Goal: Information Seeking & Learning: Learn about a topic

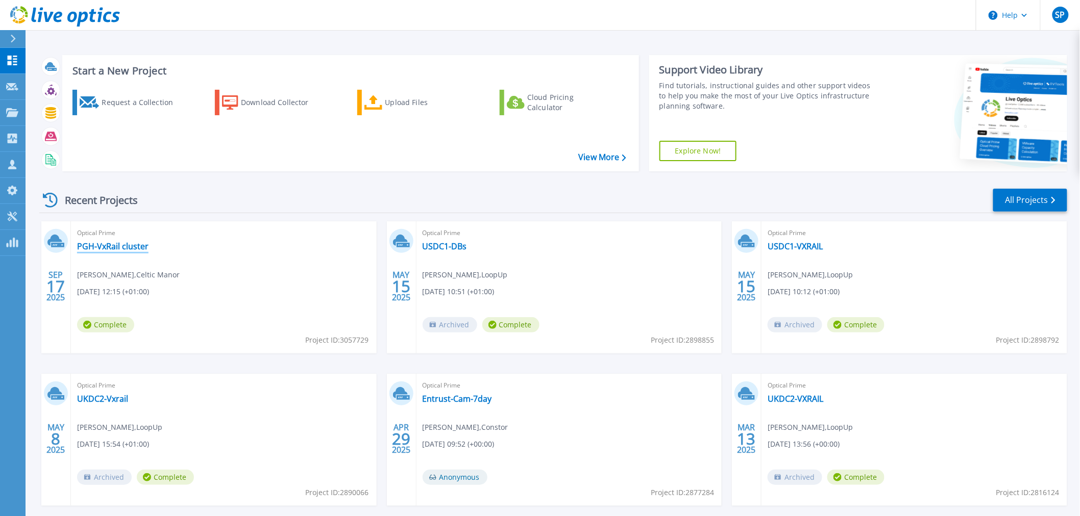
click at [101, 249] on link "PGH-VxRail cluster" at bounding box center [112, 246] width 71 height 10
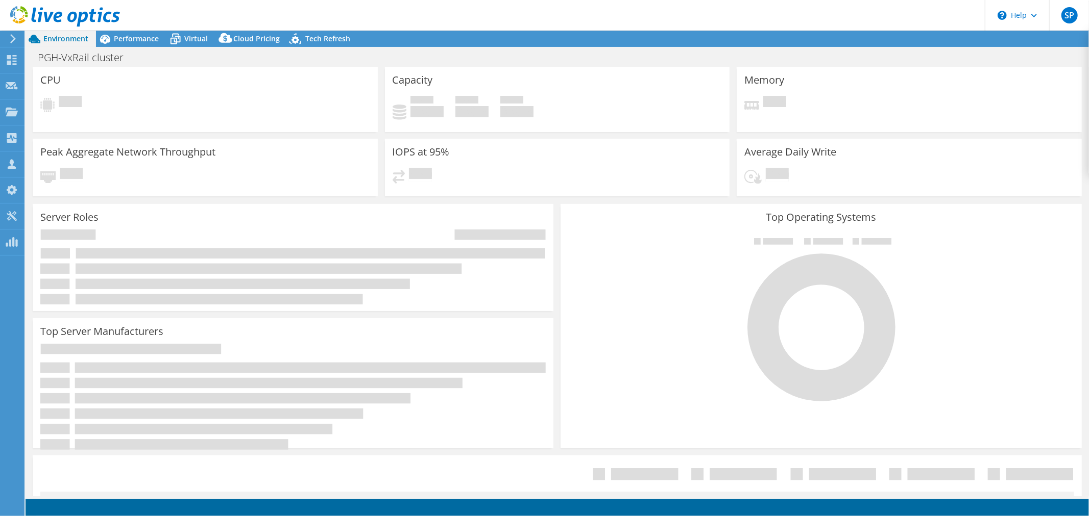
select select "USD"
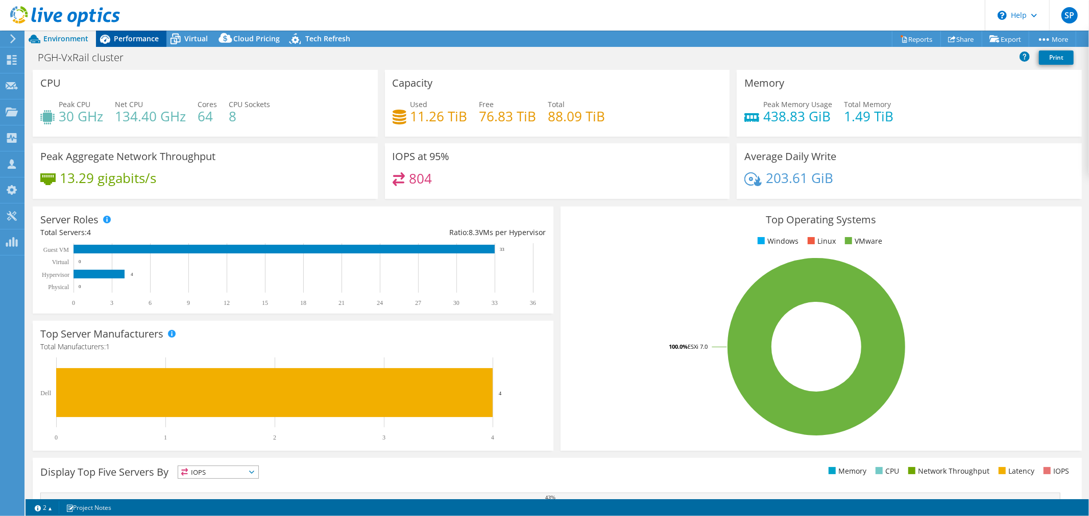
click at [126, 38] on span "Performance" at bounding box center [136, 39] width 45 height 10
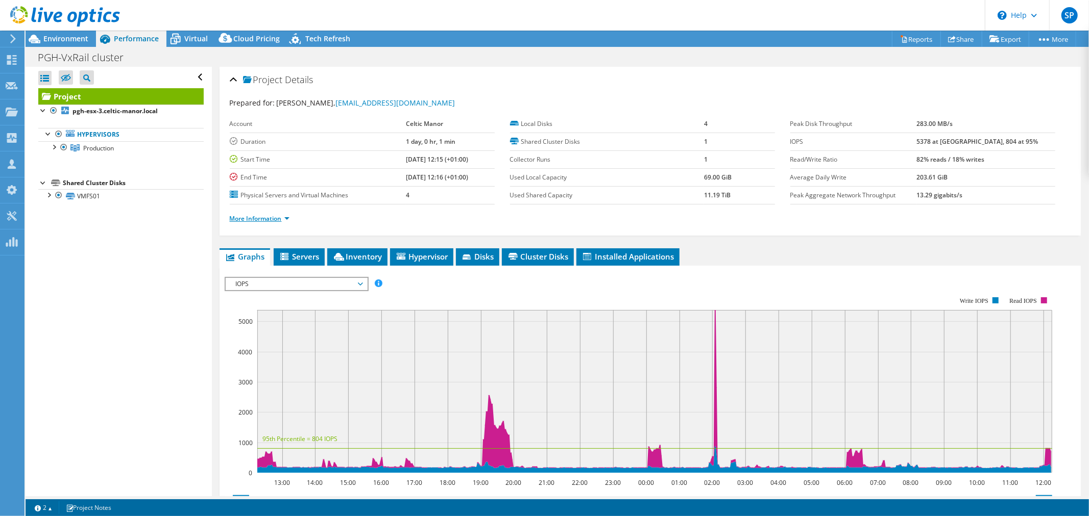
click at [261, 220] on link "More Information" at bounding box center [260, 218] width 60 height 9
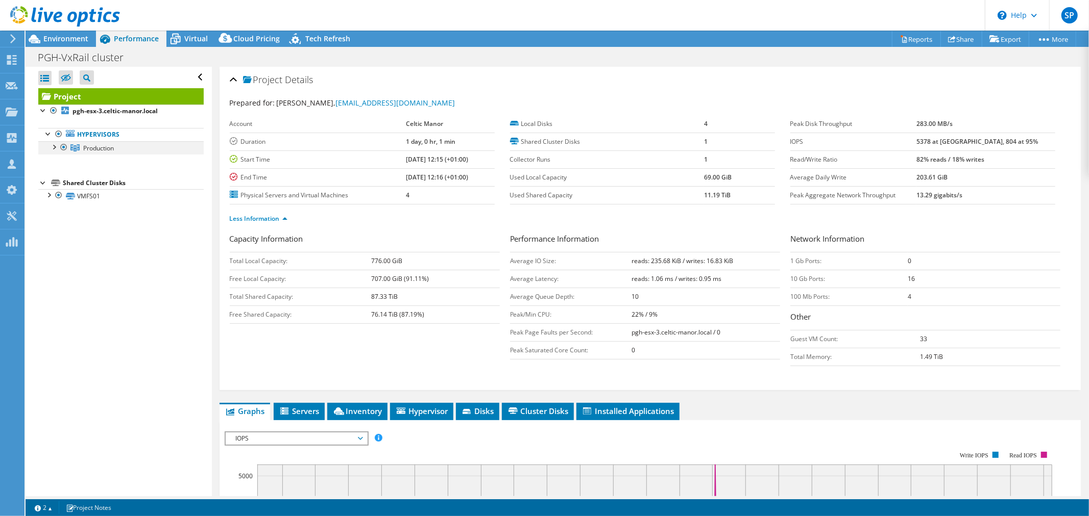
click at [54, 146] on div at bounding box center [53, 146] width 10 height 10
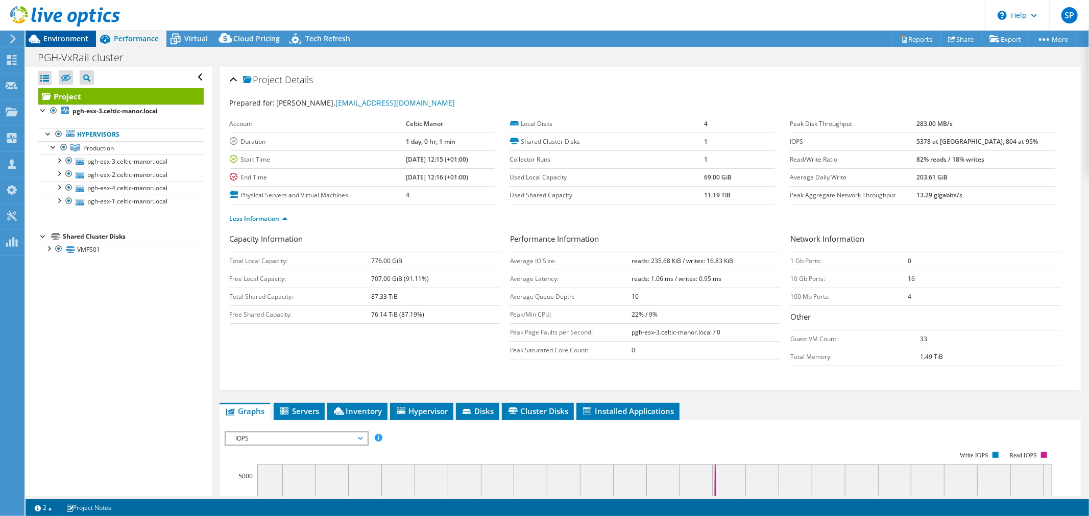
click at [57, 37] on span "Environment" at bounding box center [65, 39] width 45 height 10
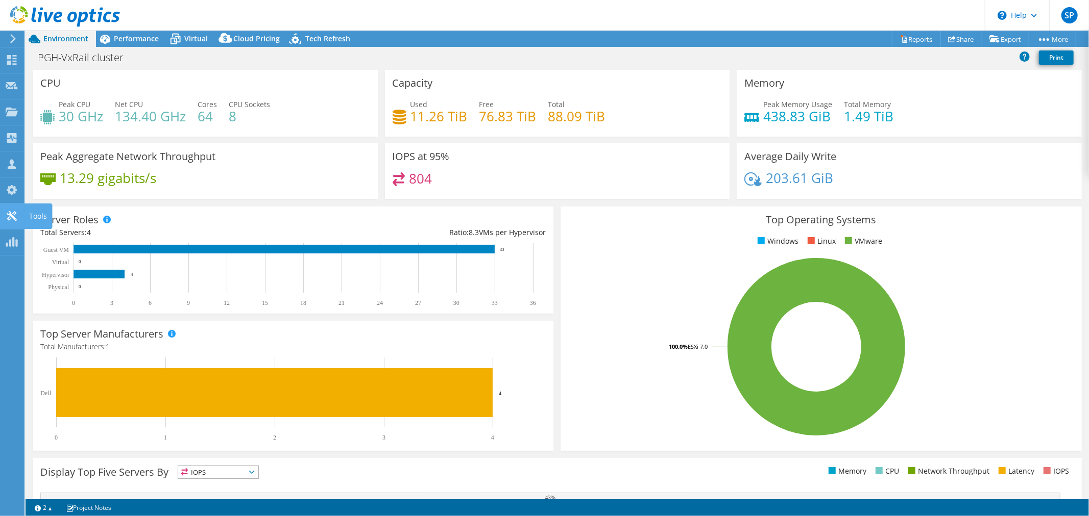
click at [32, 217] on div "Tools" at bounding box center [38, 217] width 28 height 26
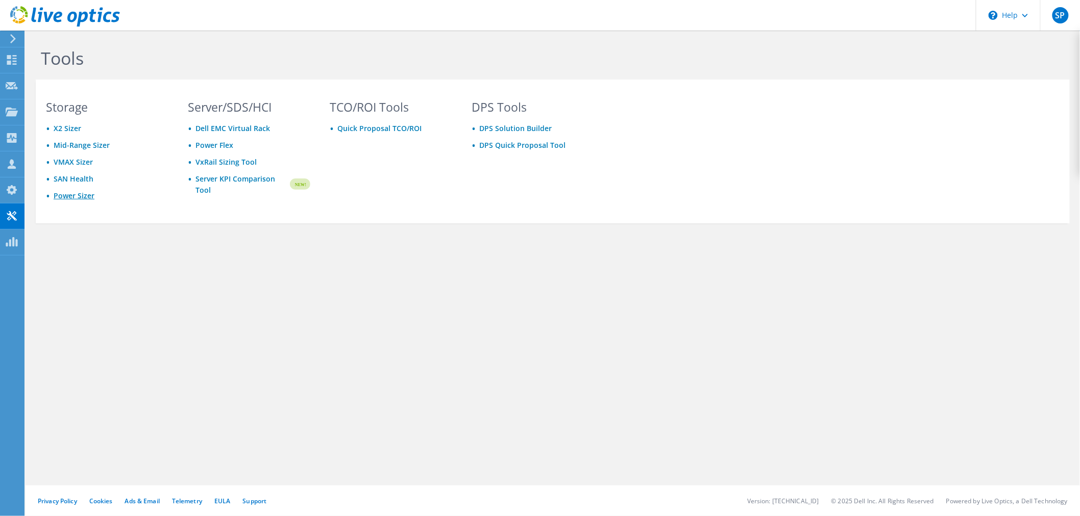
click at [73, 191] on link "Power Sizer" at bounding box center [74, 196] width 41 height 10
click at [12, 111] on use at bounding box center [12, 111] width 12 height 9
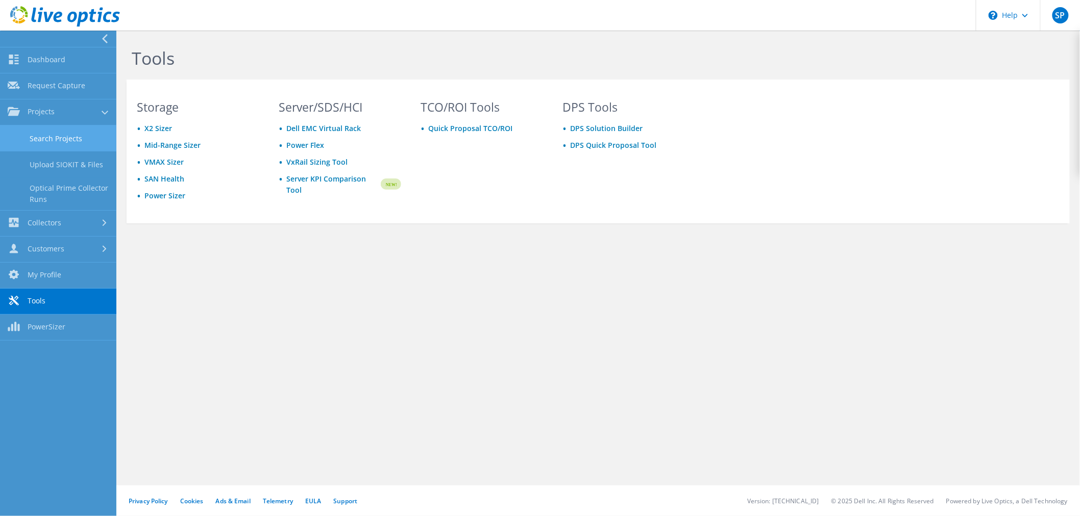
click at [58, 139] on link "Search Projects" at bounding box center [58, 139] width 116 height 26
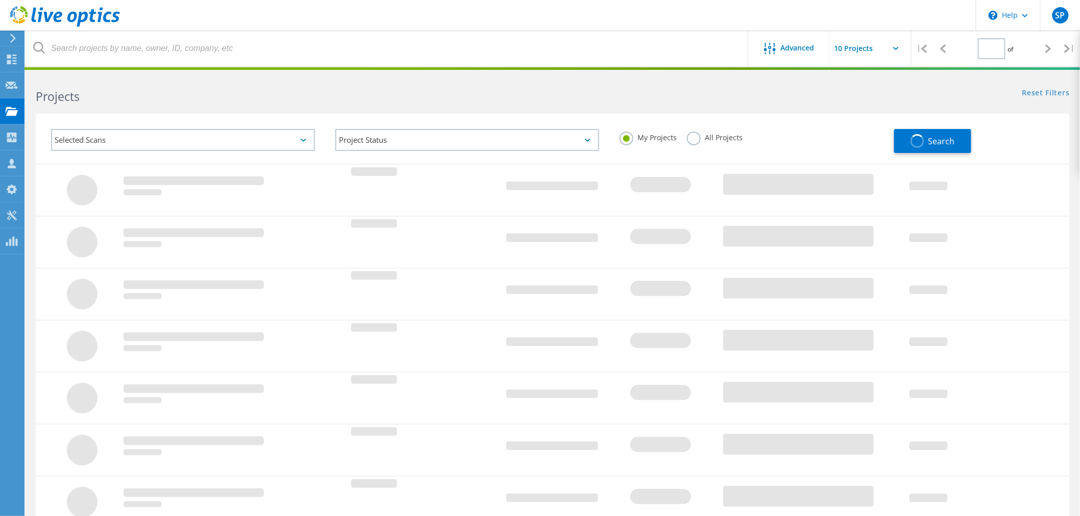
type input "1"
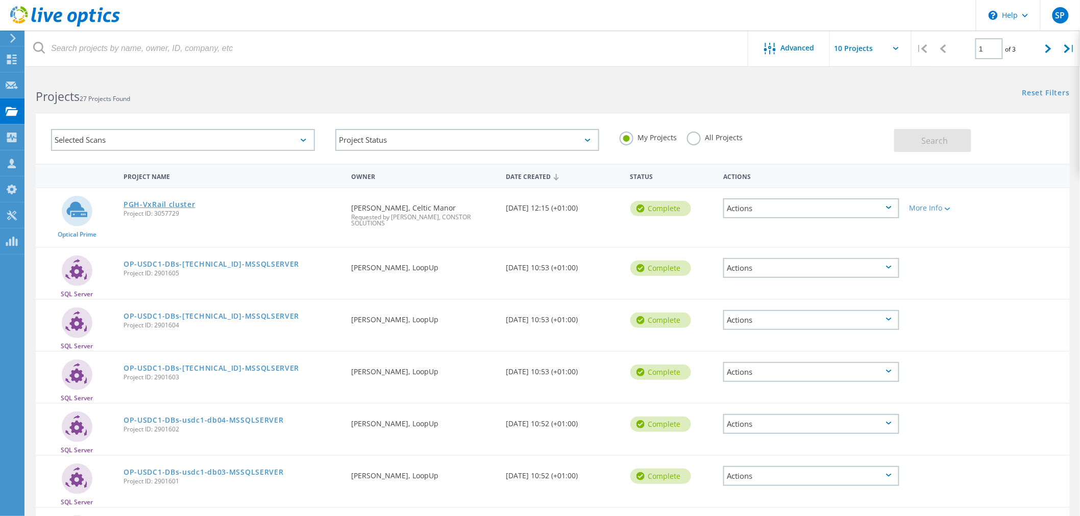
click at [160, 205] on link "PGH-VxRail cluster" at bounding box center [160, 204] width 72 height 7
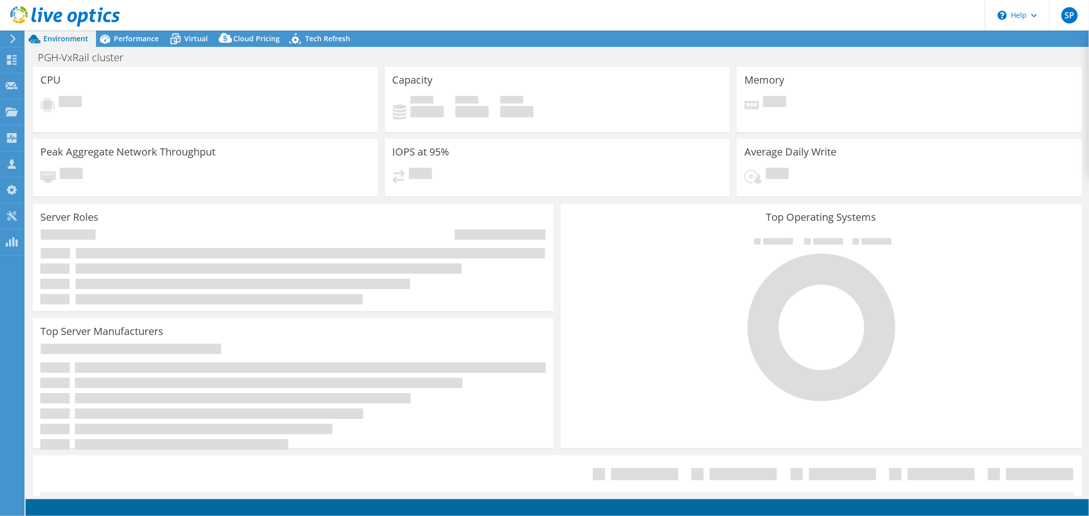
select select "USD"
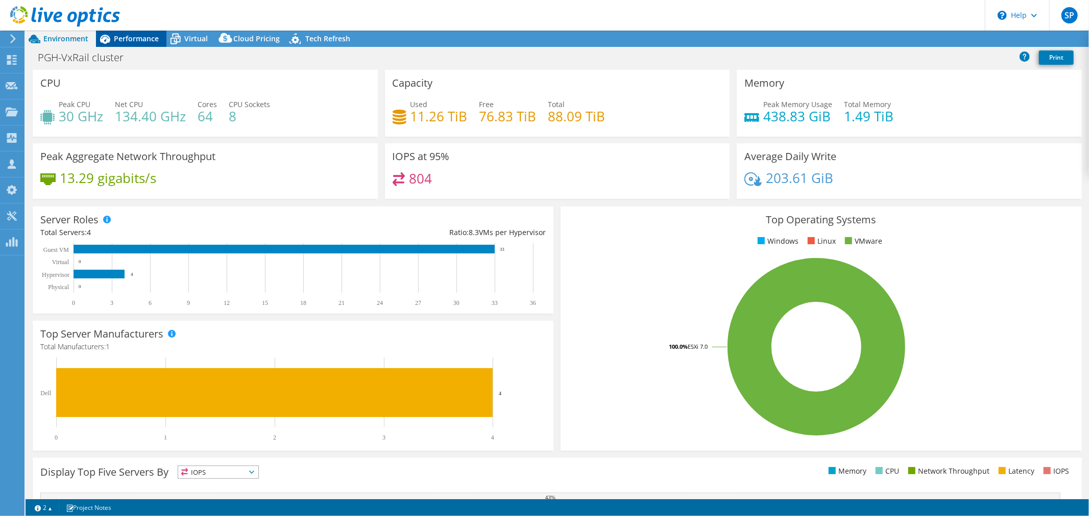
click at [133, 36] on span "Performance" at bounding box center [136, 39] width 45 height 10
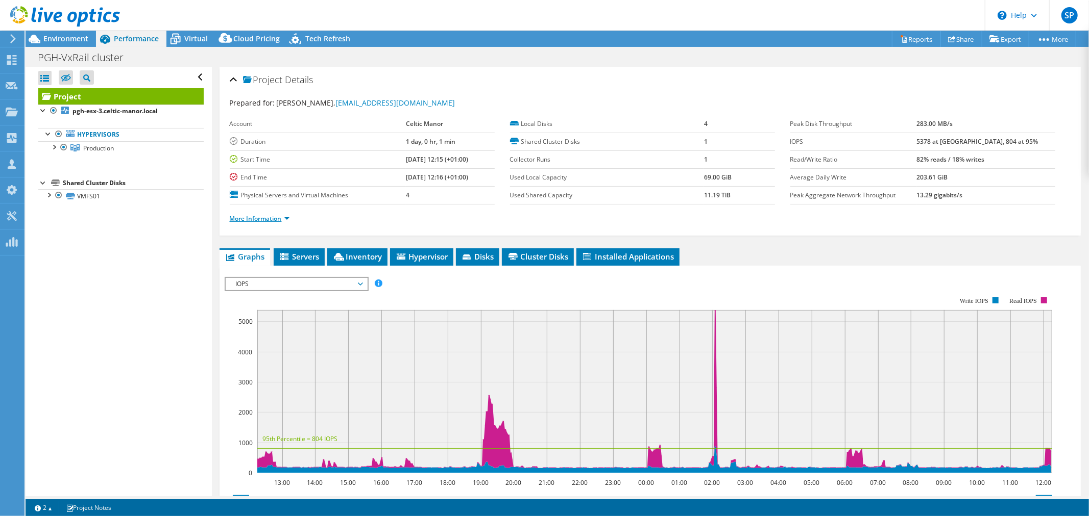
click at [251, 217] on link "More Information" at bounding box center [260, 218] width 60 height 9
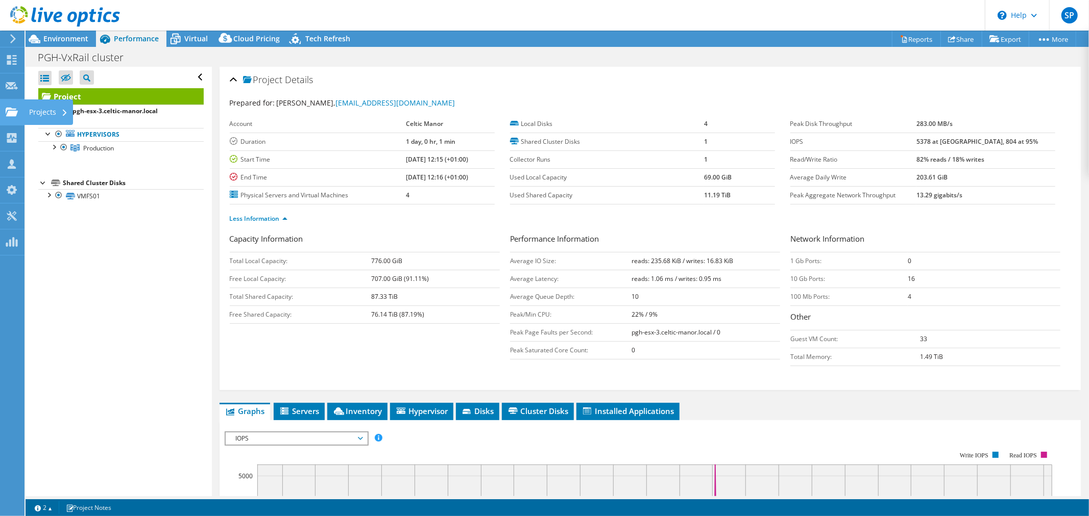
click at [28, 113] on div "Projects" at bounding box center [48, 113] width 49 height 26
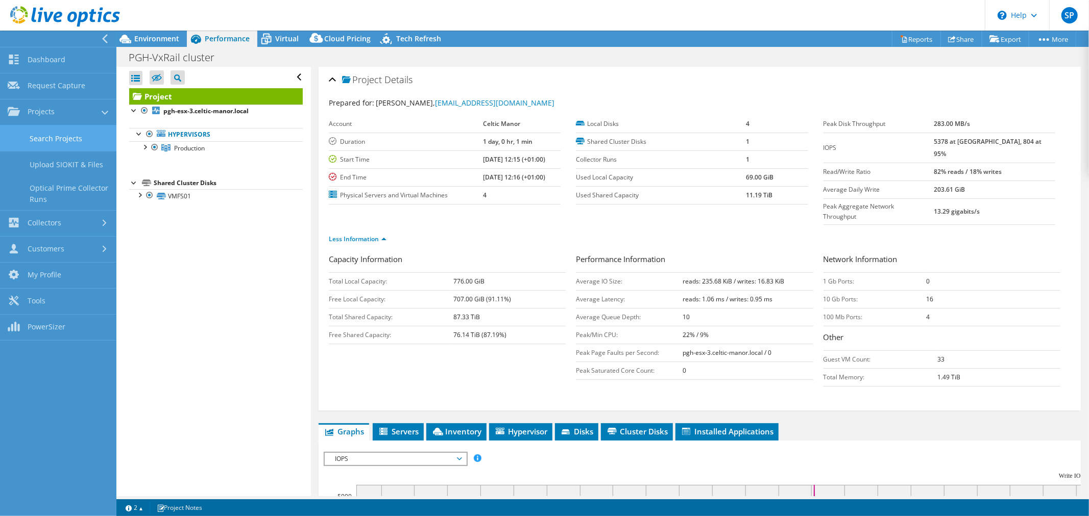
click at [36, 134] on link "Search Projects" at bounding box center [58, 139] width 116 height 26
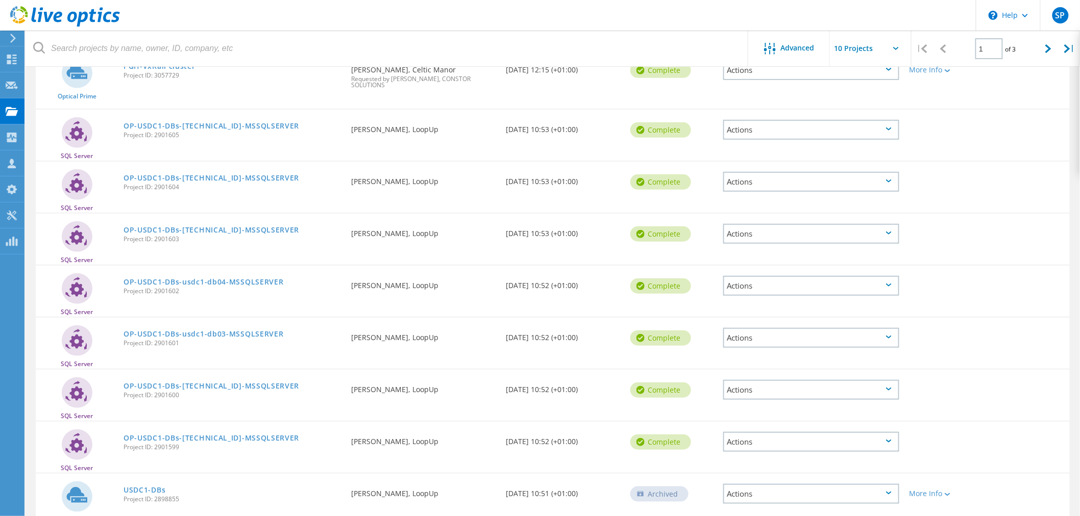
scroll to position [7, 0]
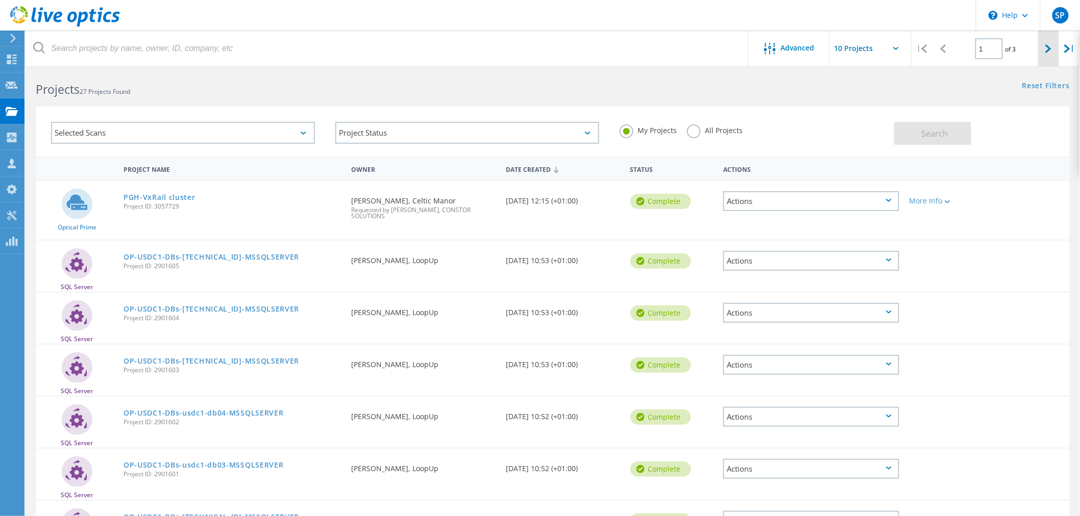
click at [1052, 47] on div at bounding box center [1048, 49] width 21 height 36
type input "2"
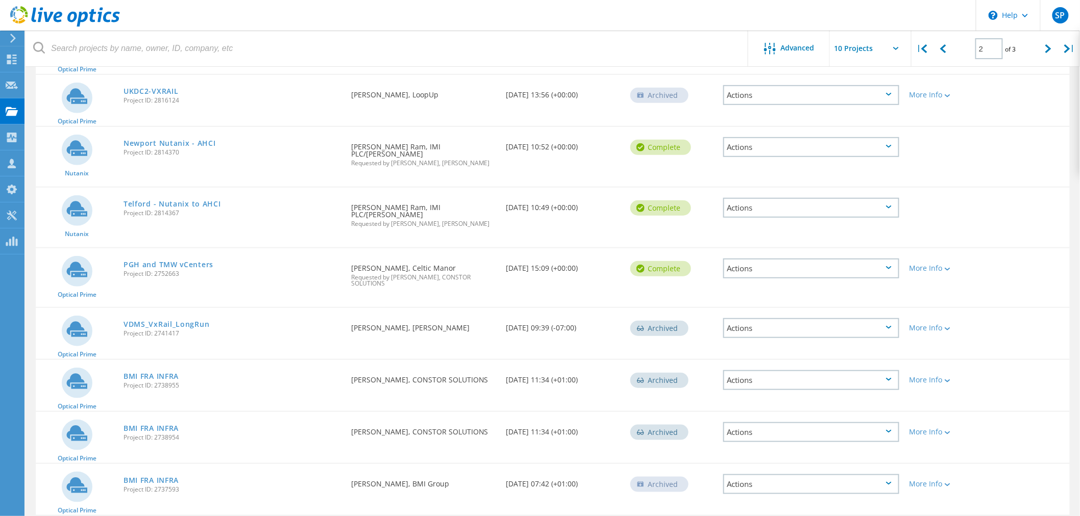
scroll to position [237, 0]
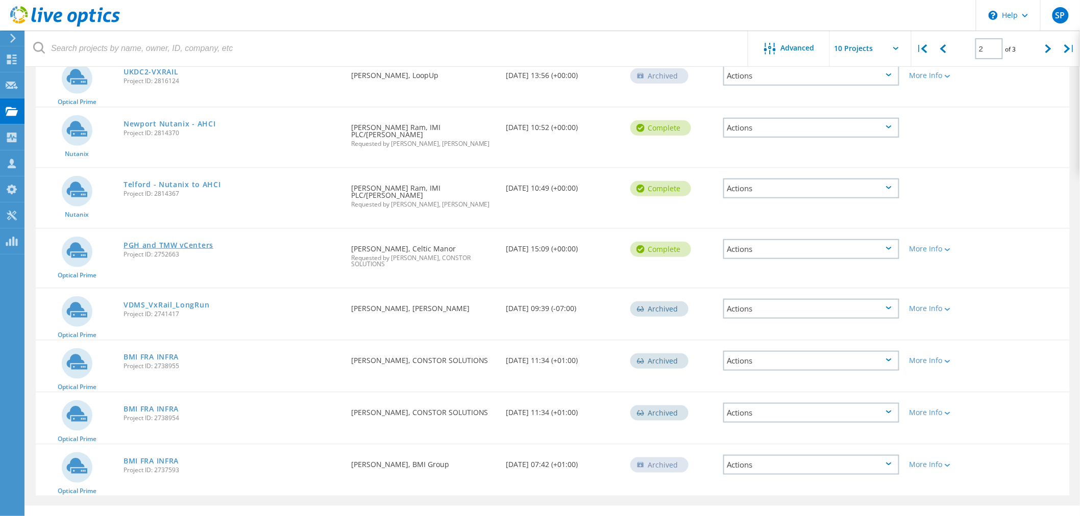
click at [152, 242] on link "PGH and TMW vCenters" at bounding box center [169, 245] width 90 height 7
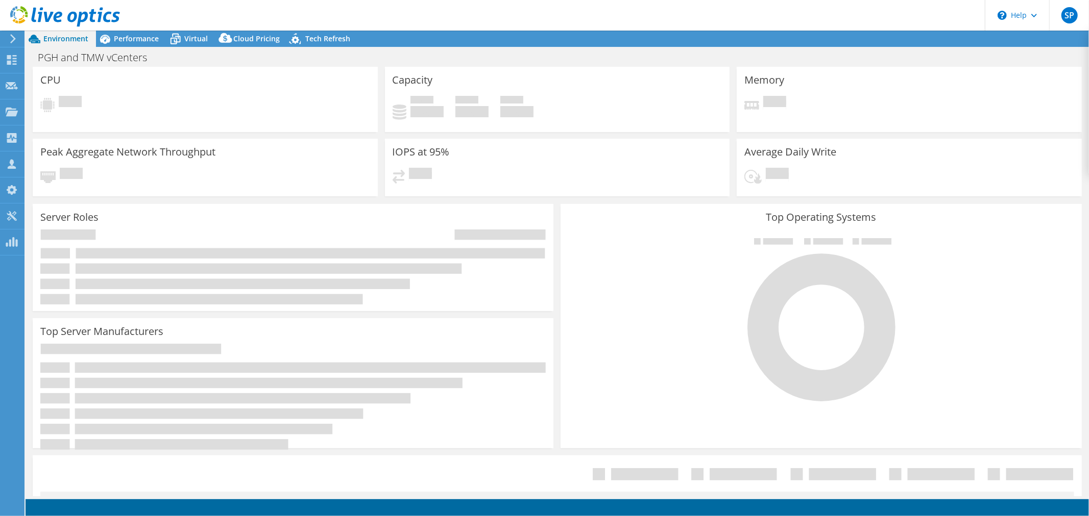
select select "USD"
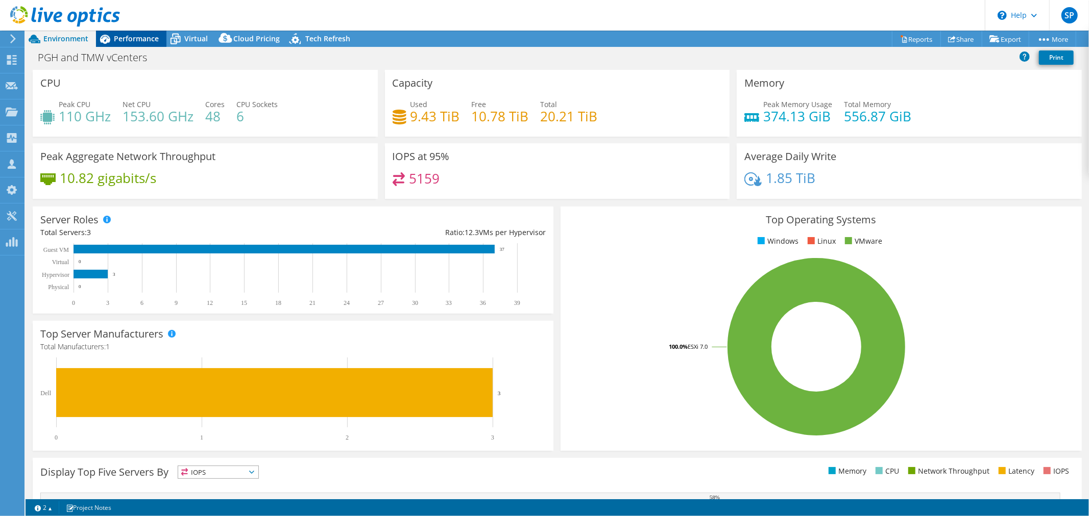
click at [127, 36] on span "Performance" at bounding box center [136, 39] width 45 height 10
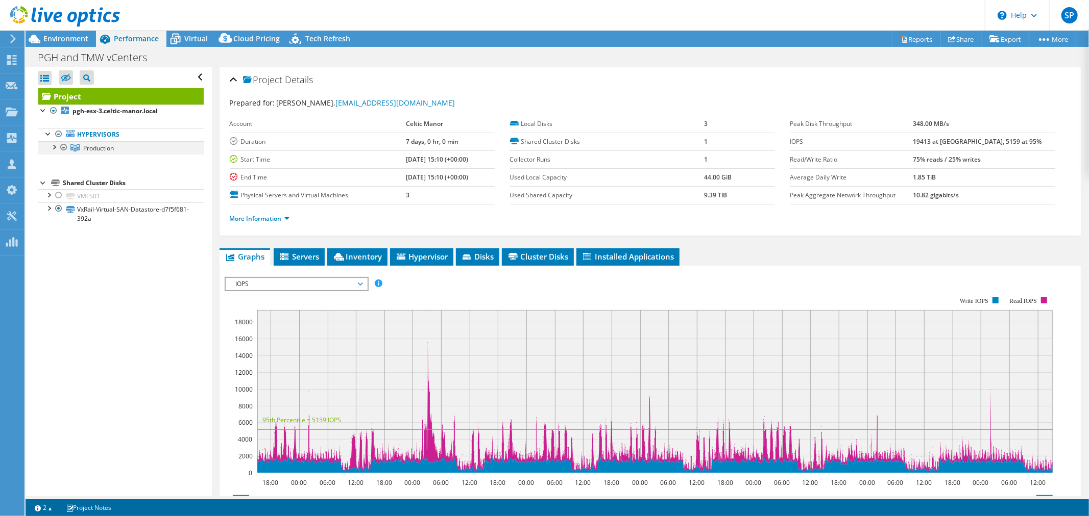
click at [54, 147] on div at bounding box center [53, 146] width 10 height 10
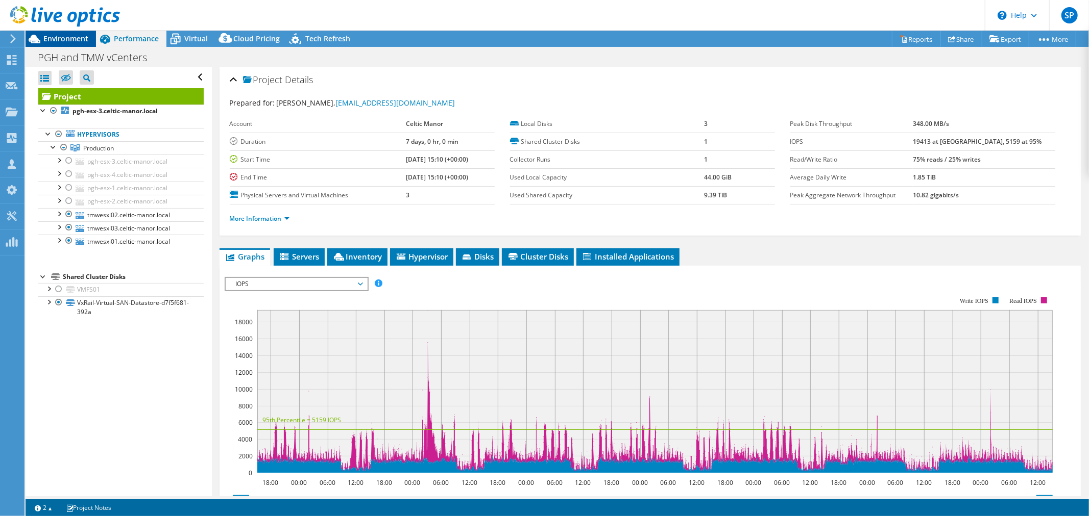
click at [56, 38] on span "Environment" at bounding box center [65, 39] width 45 height 10
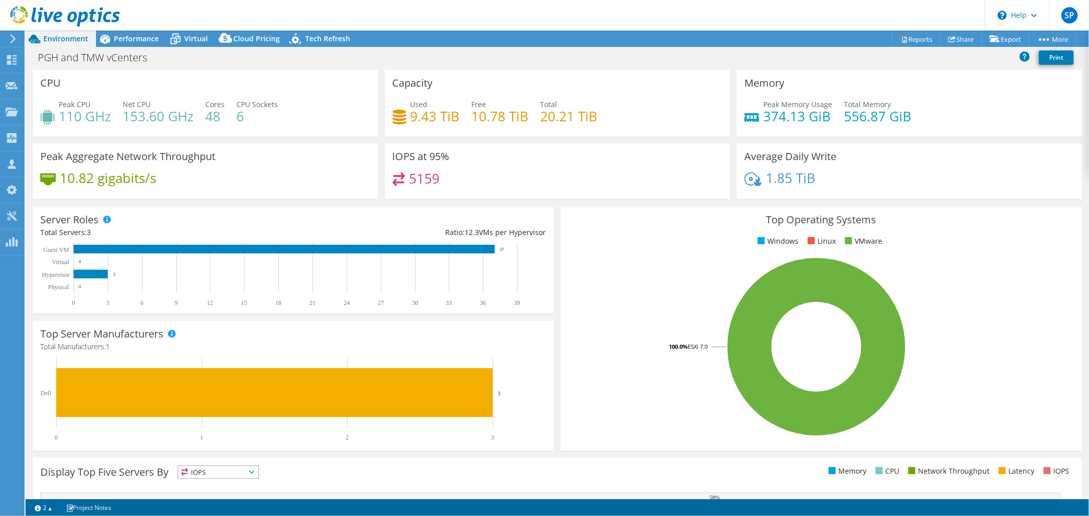
click at [70, 38] on span "Environment" at bounding box center [65, 39] width 45 height 10
click at [130, 38] on span "Performance" at bounding box center [136, 39] width 45 height 10
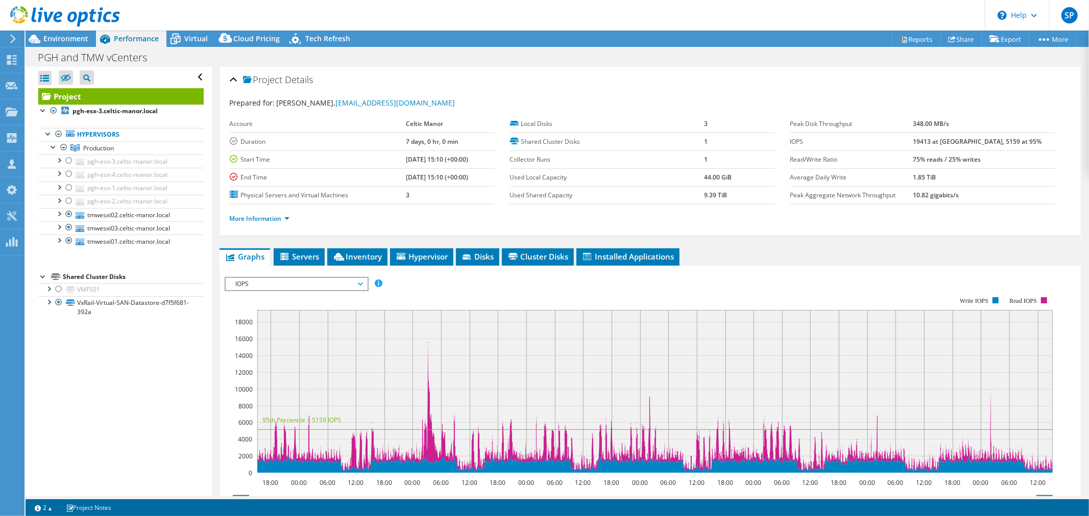
drag, startPoint x: 55, startPoint y: 38, endPoint x: 77, endPoint y: 32, distance: 22.7
click at [55, 38] on span "Environment" at bounding box center [65, 39] width 45 height 10
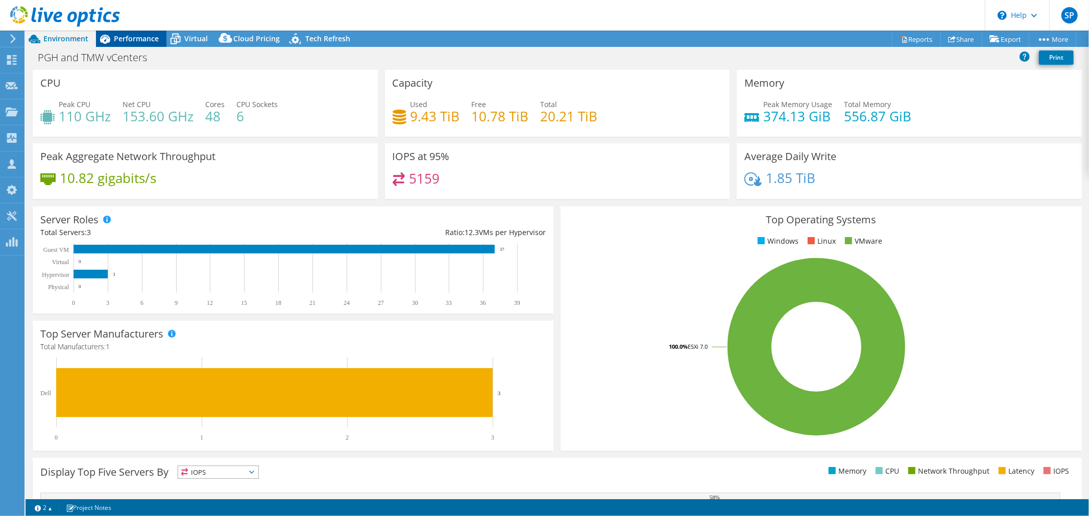
click at [116, 34] on span "Performance" at bounding box center [136, 39] width 45 height 10
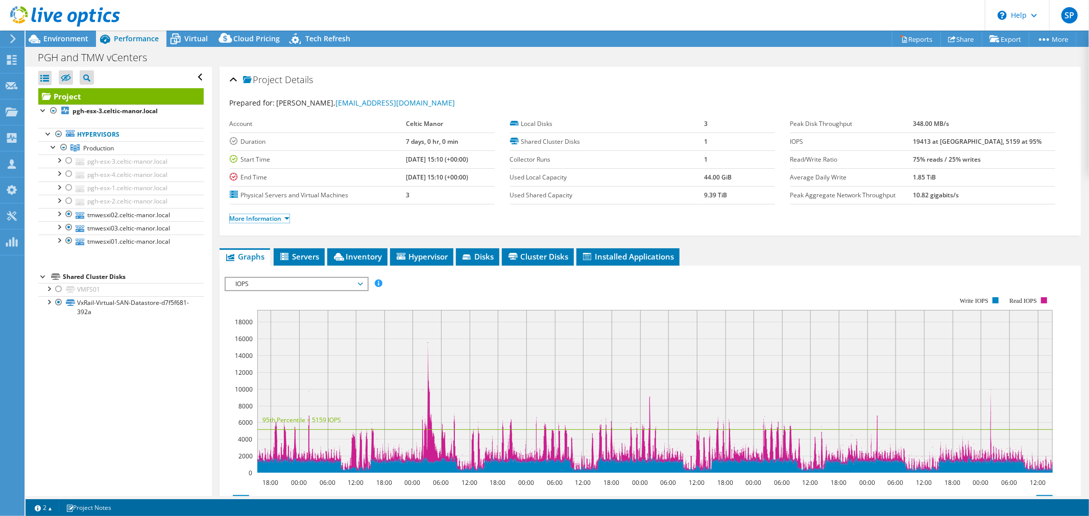
drag, startPoint x: 261, startPoint y: 218, endPoint x: 391, endPoint y: 205, distance: 131.3
click at [261, 218] on link "More Information" at bounding box center [260, 218] width 60 height 9
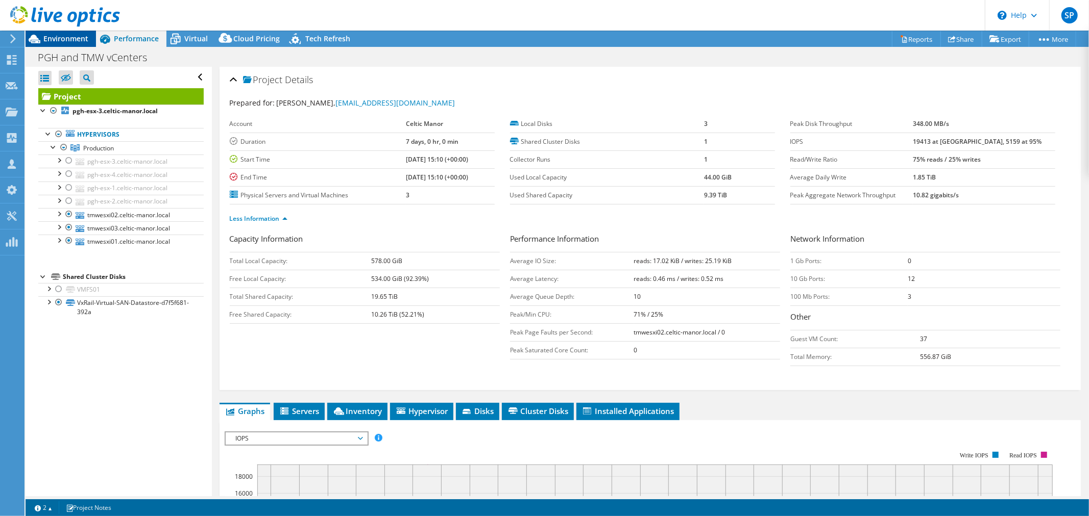
click at [65, 41] on span "Environment" at bounding box center [65, 39] width 45 height 10
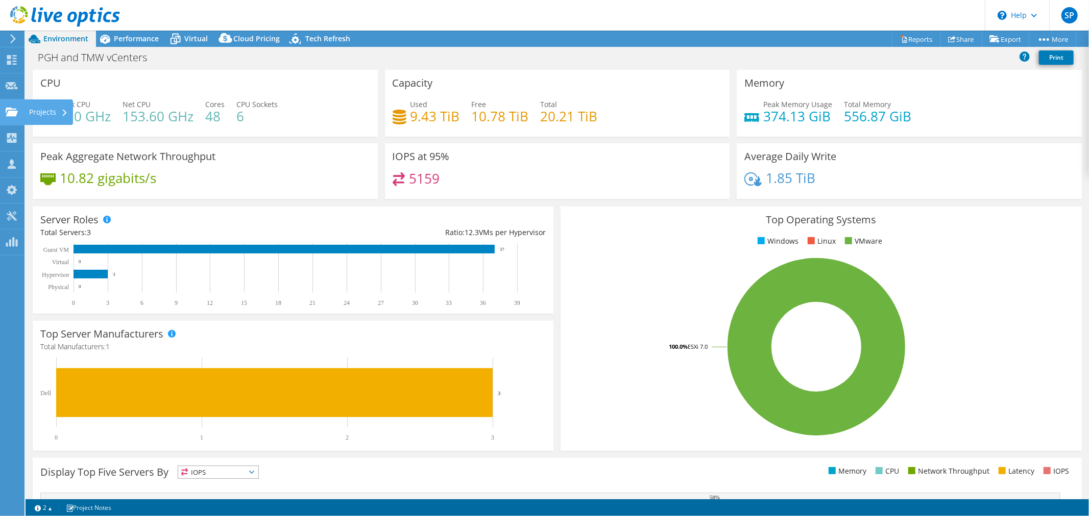
click at [31, 111] on div "Projects" at bounding box center [48, 113] width 49 height 26
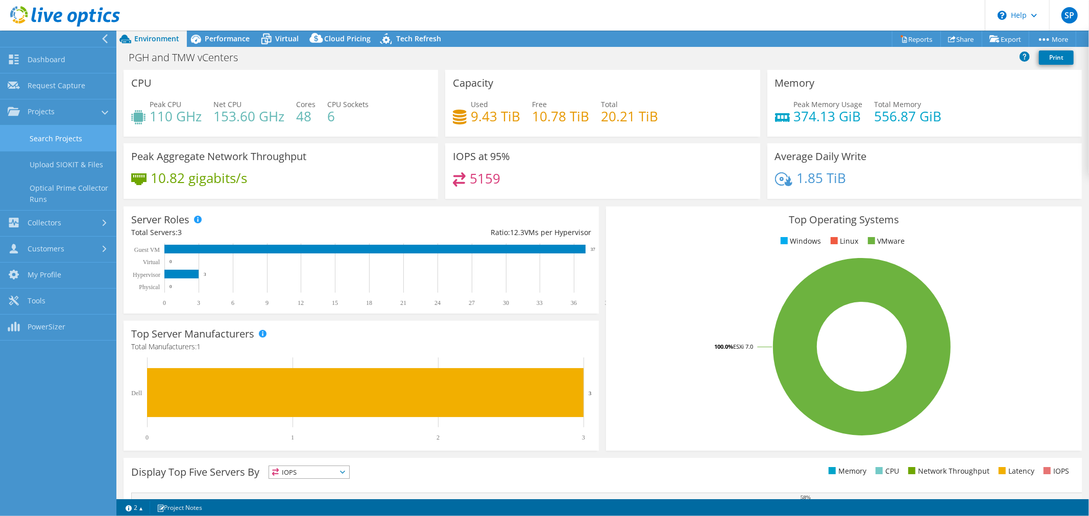
click at [60, 138] on link "Search Projects" at bounding box center [58, 139] width 116 height 26
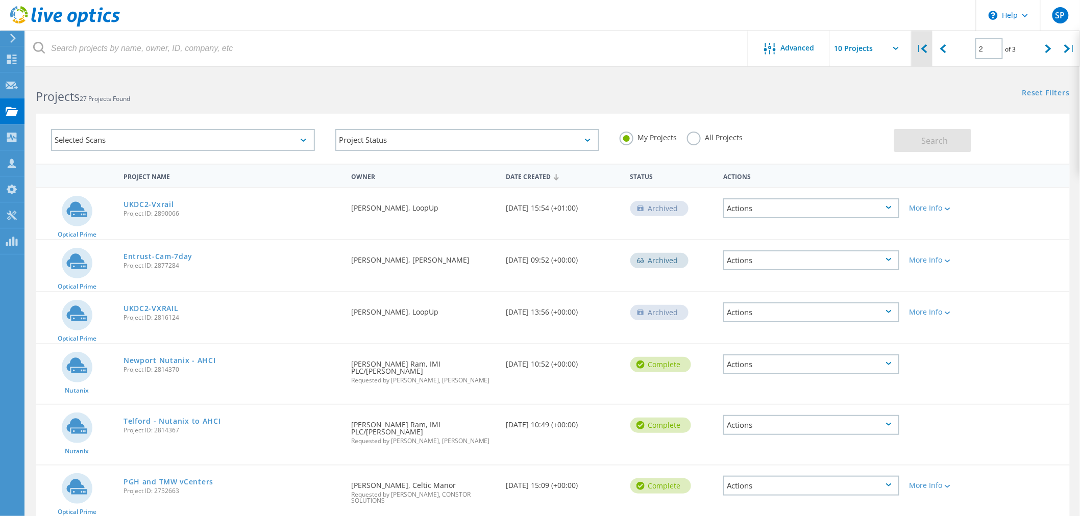
click at [920, 50] on div "|" at bounding box center [921, 49] width 21 height 36
type input "1"
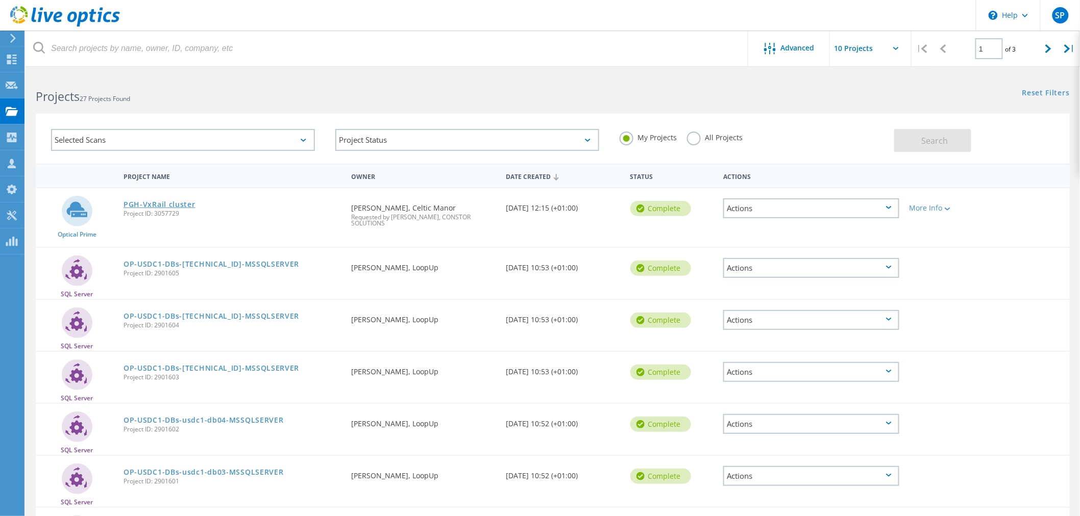
click at [150, 201] on link "PGH-VxRail cluster" at bounding box center [160, 204] width 72 height 7
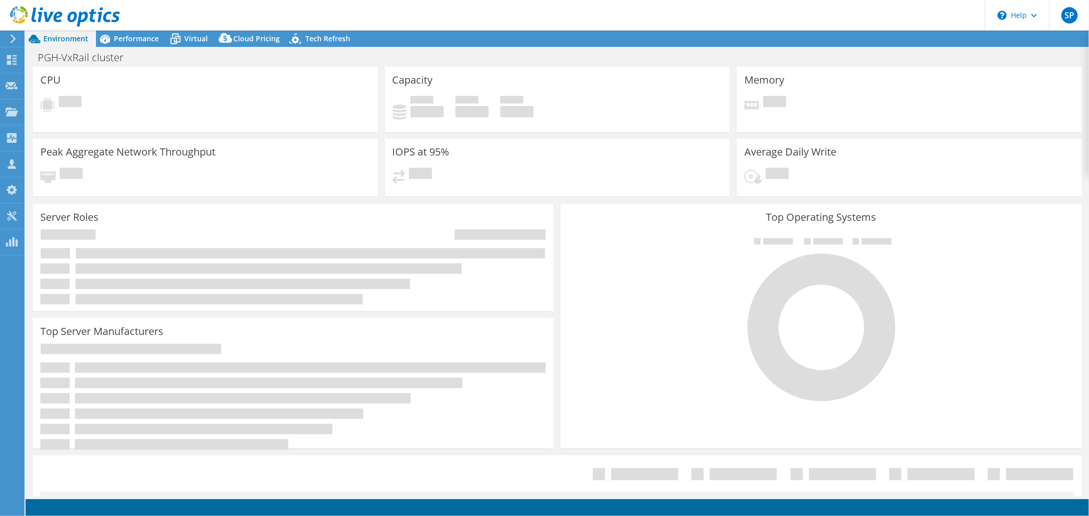
radio input "true"
radio input "false"
select select "USD"
